Goal: Check status: Check status

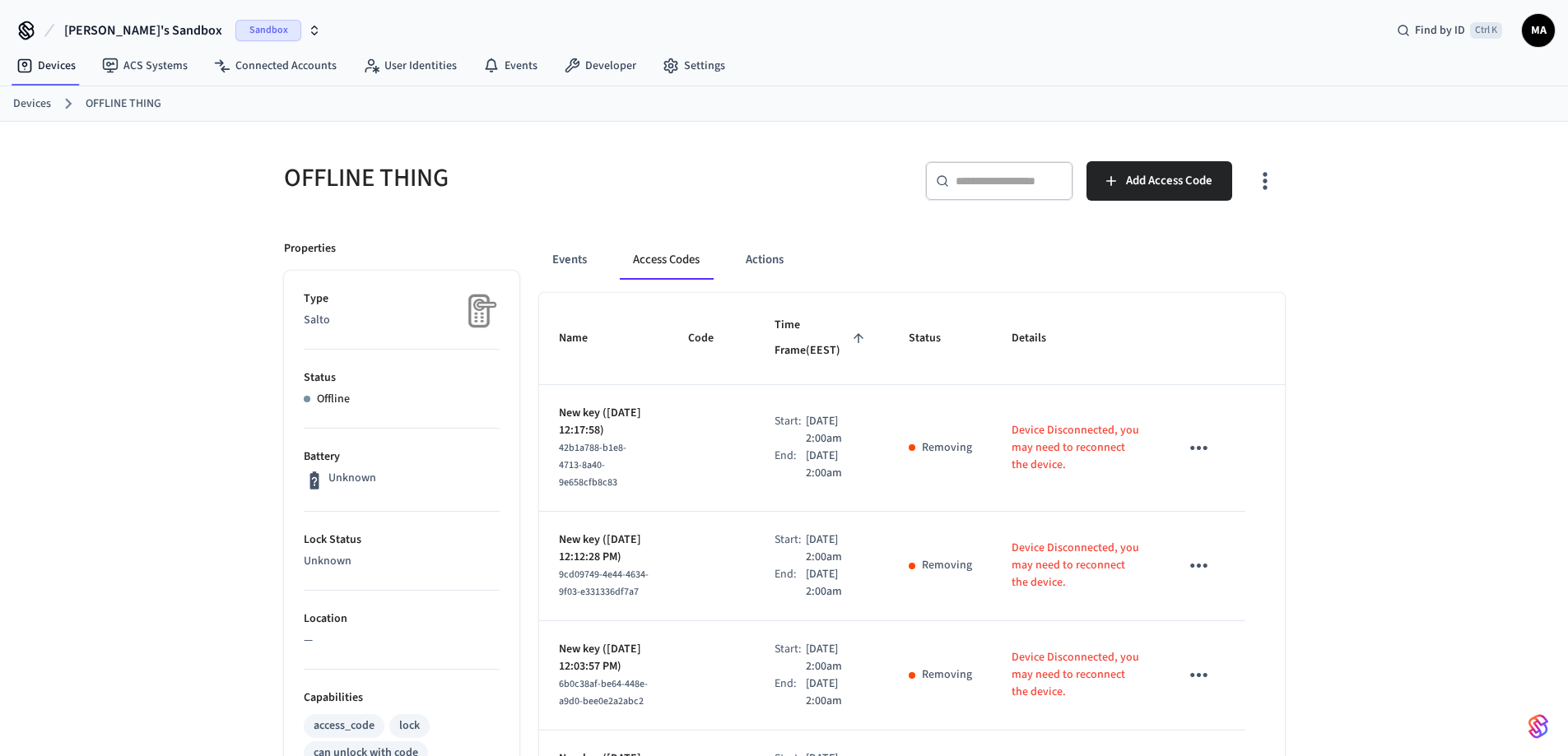
scroll to position [769, 0]
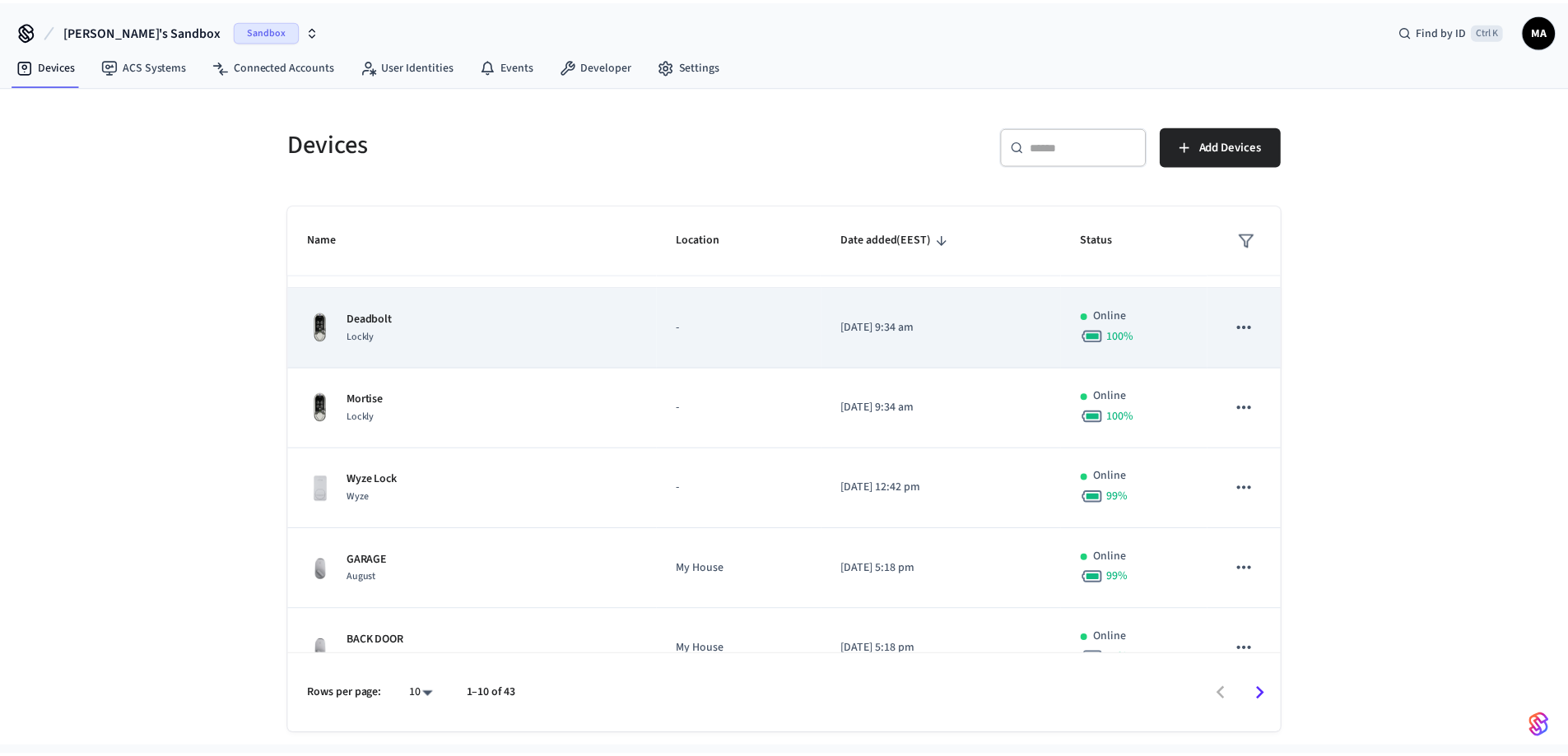
scroll to position [416, 0]
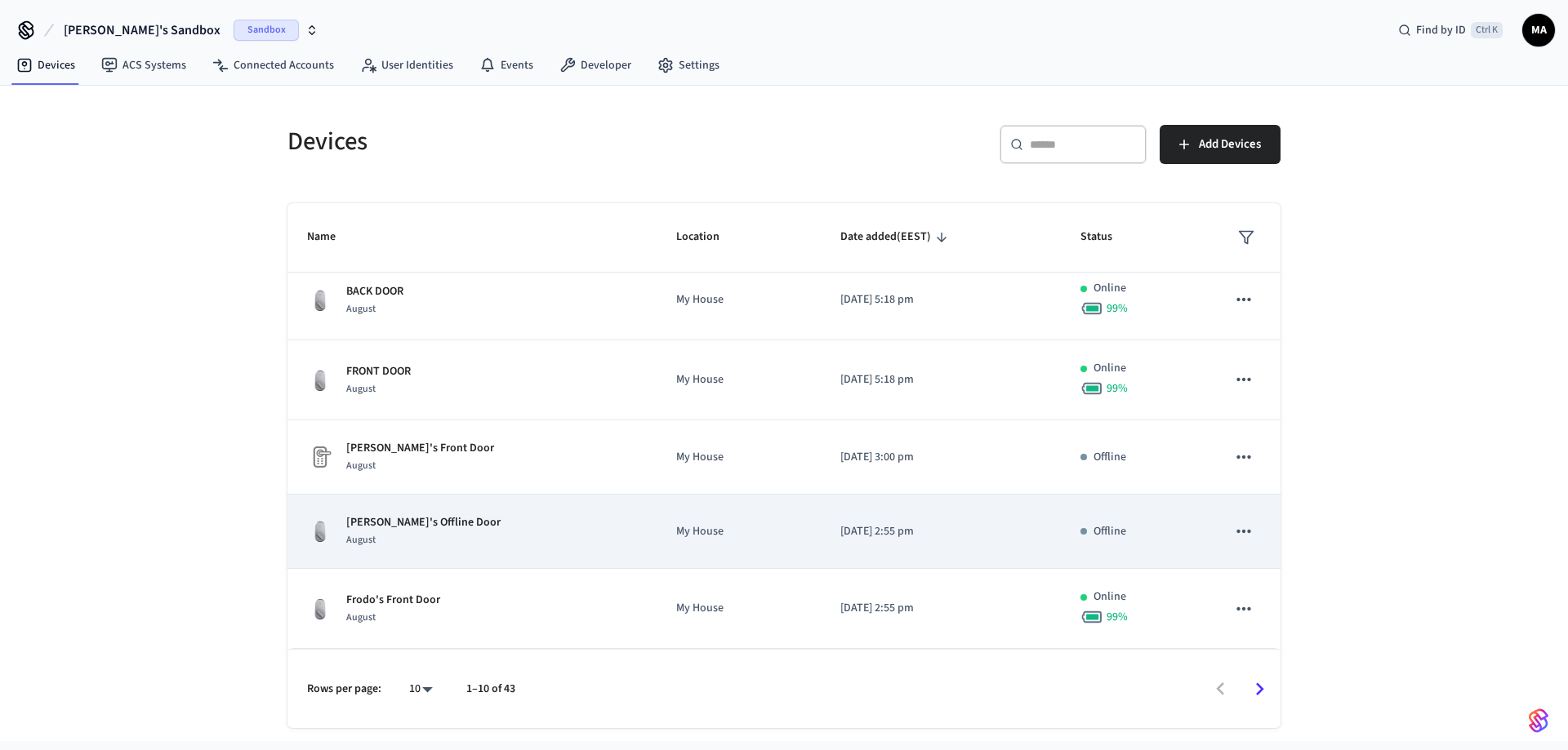
click at [379, 529] on p "Frodo's Offline Door" at bounding box center [423, 523] width 154 height 17
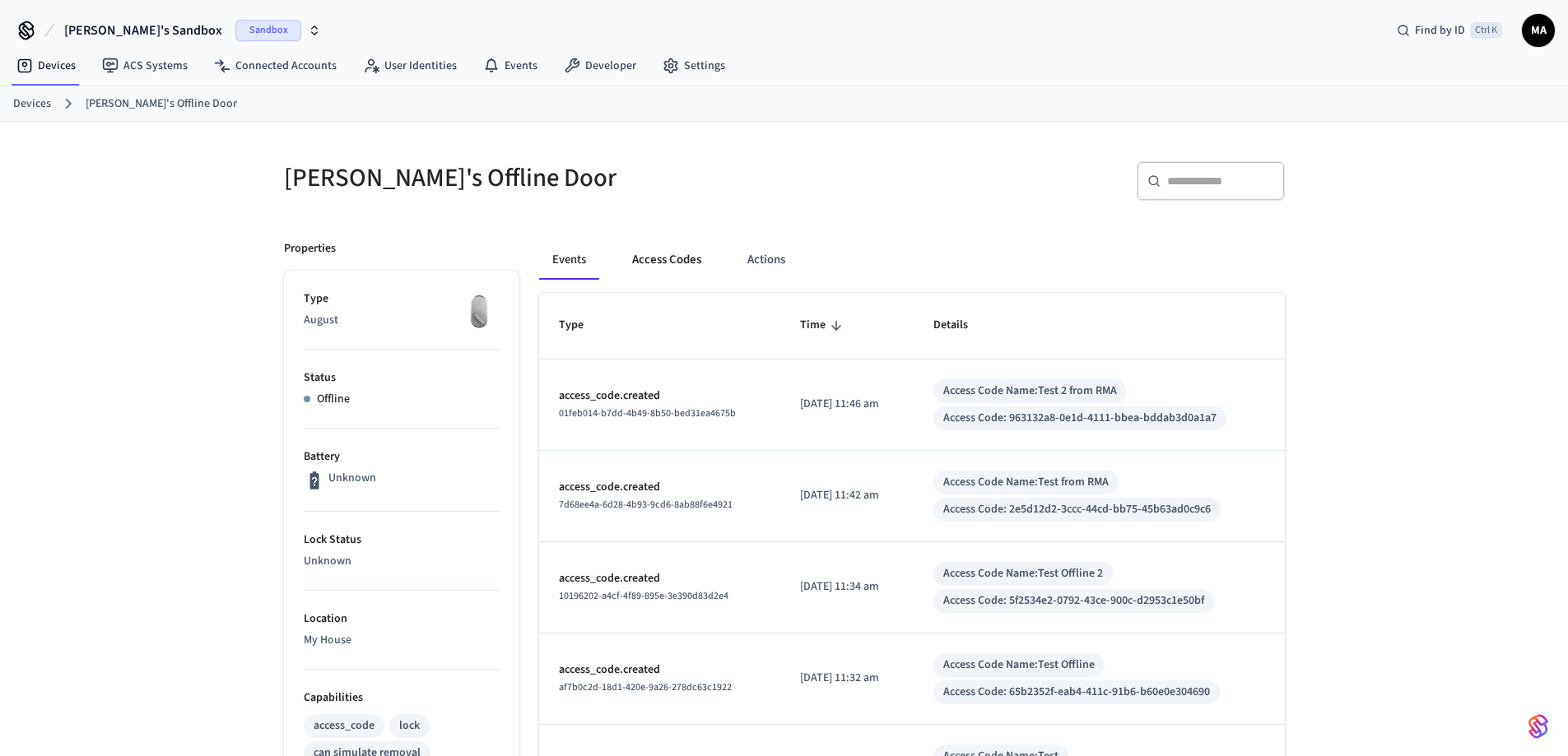
drag, startPoint x: 653, startPoint y: 267, endPoint x: 646, endPoint y: 255, distance: 13.9
click at [646, 255] on button "Access Codes" at bounding box center [666, 260] width 95 height 39
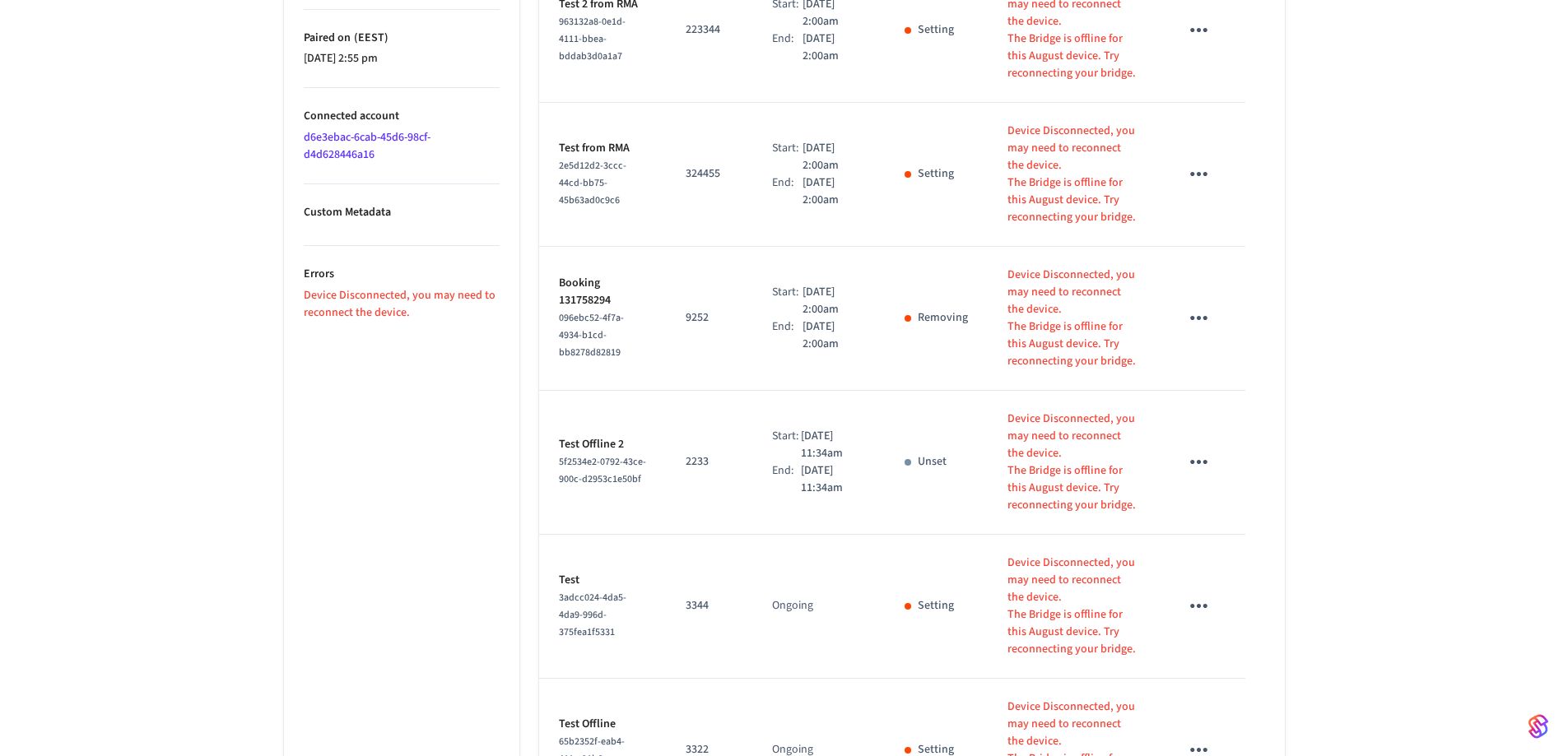
scroll to position [1149, 0]
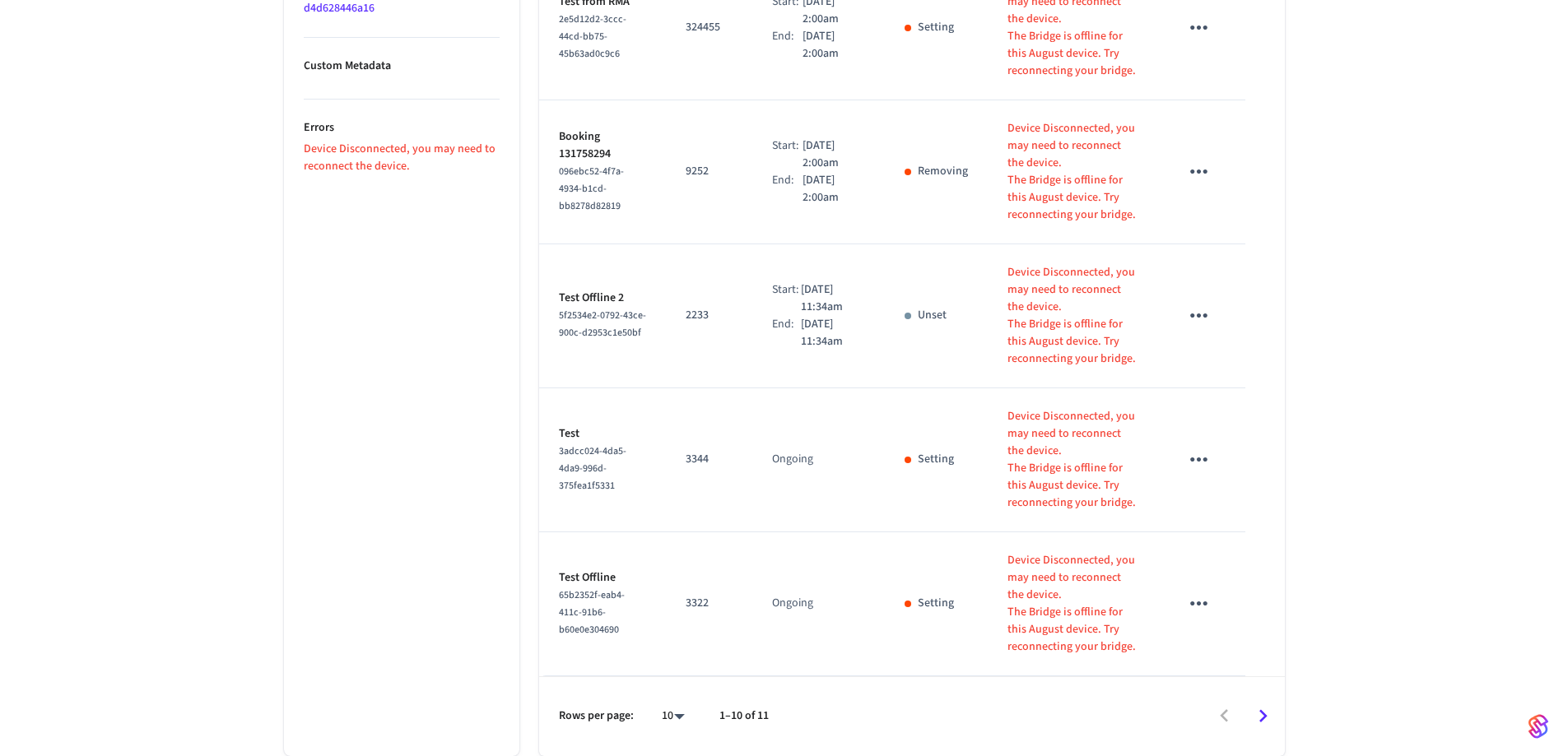
click at [692, 462] on p "3344" at bounding box center [709, 459] width 47 height 17
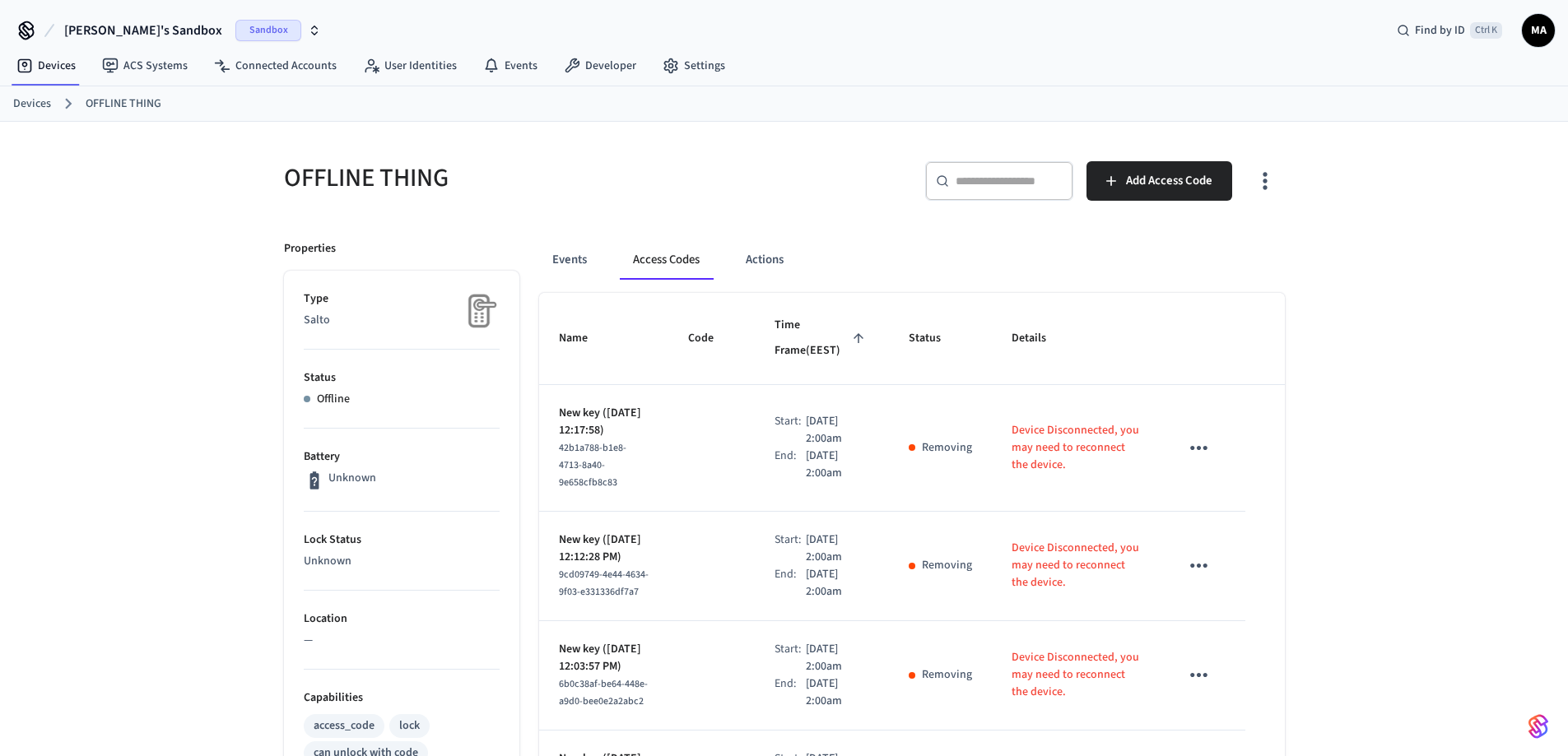
scroll to position [769, 0]
